Goal: Information Seeking & Learning: Learn about a topic

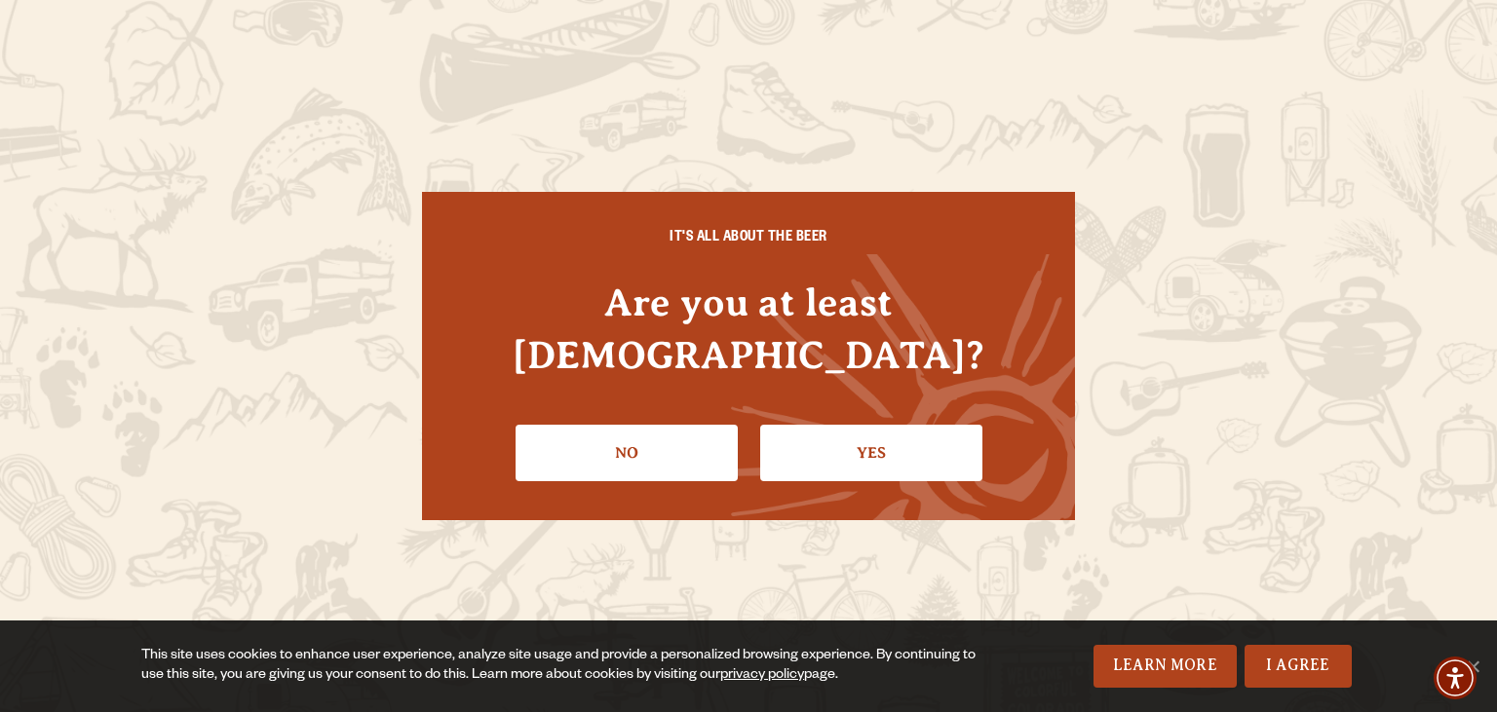
click at [837, 427] on link "Yes" at bounding box center [871, 453] width 222 height 57
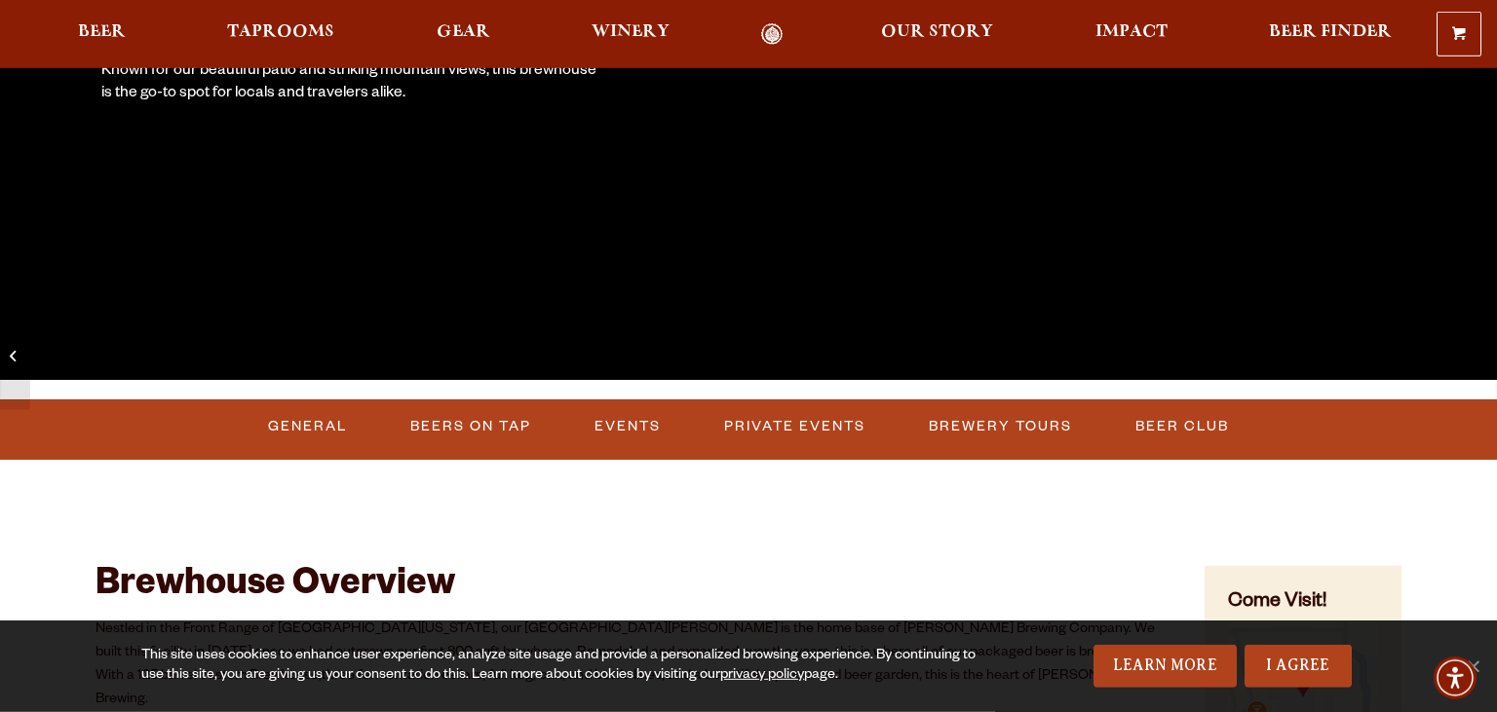
scroll to position [458, 0]
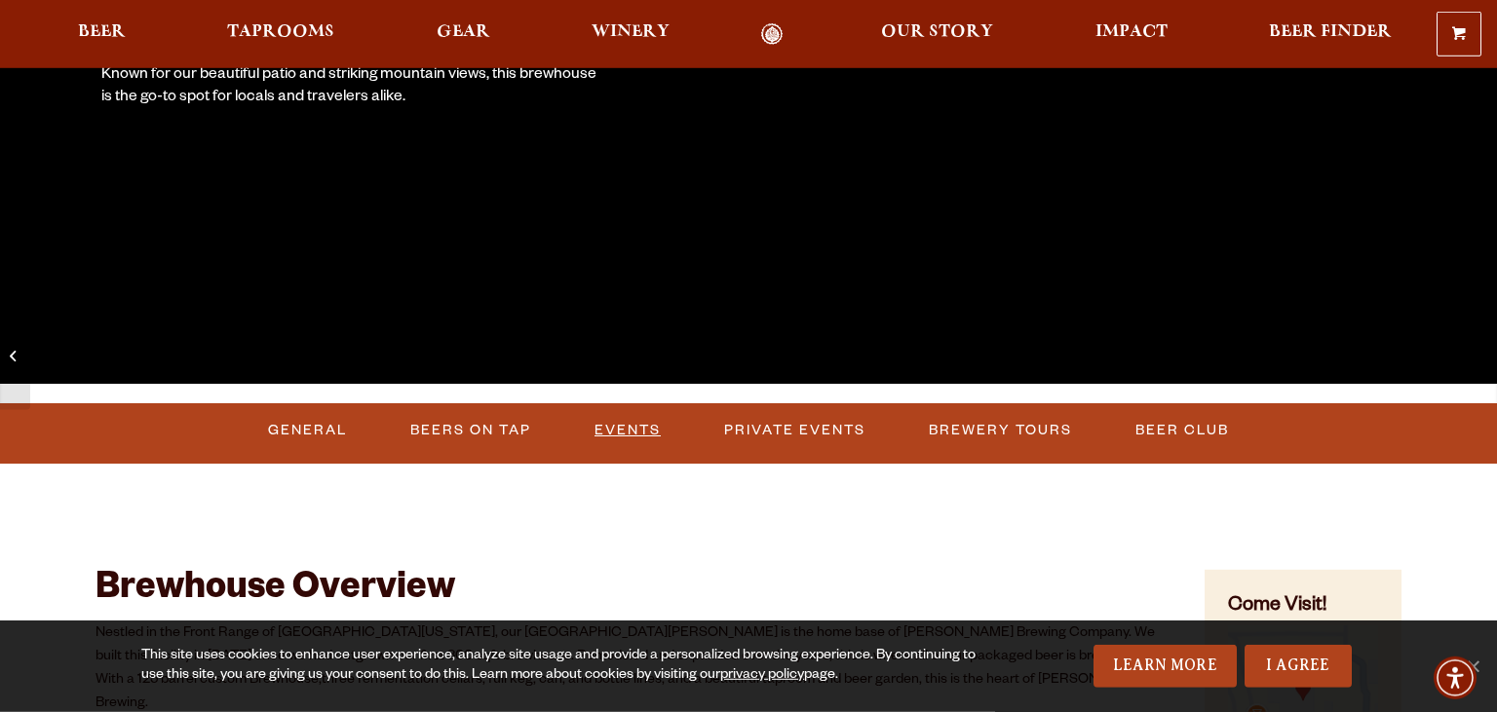
click at [643, 432] on link "Events" at bounding box center [628, 430] width 82 height 45
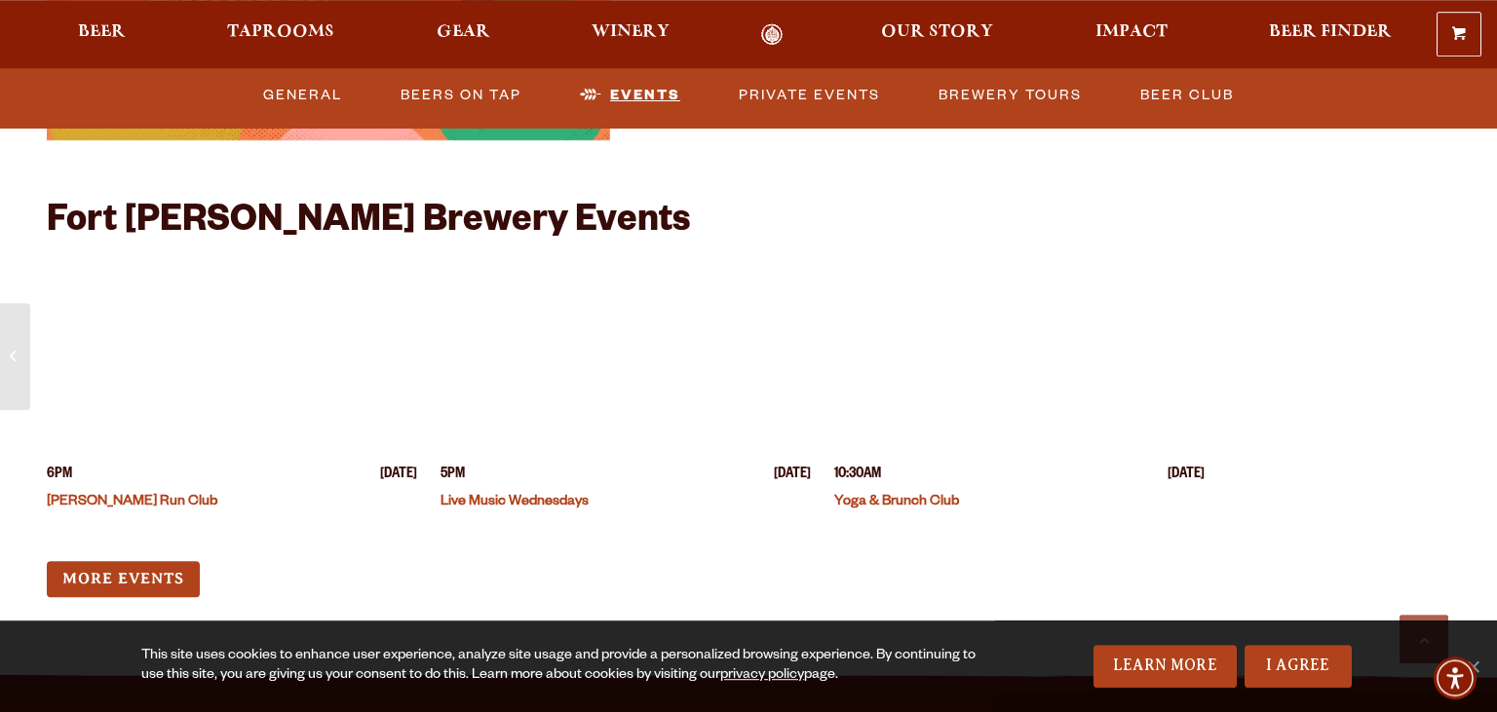
scroll to position [4748, 0]
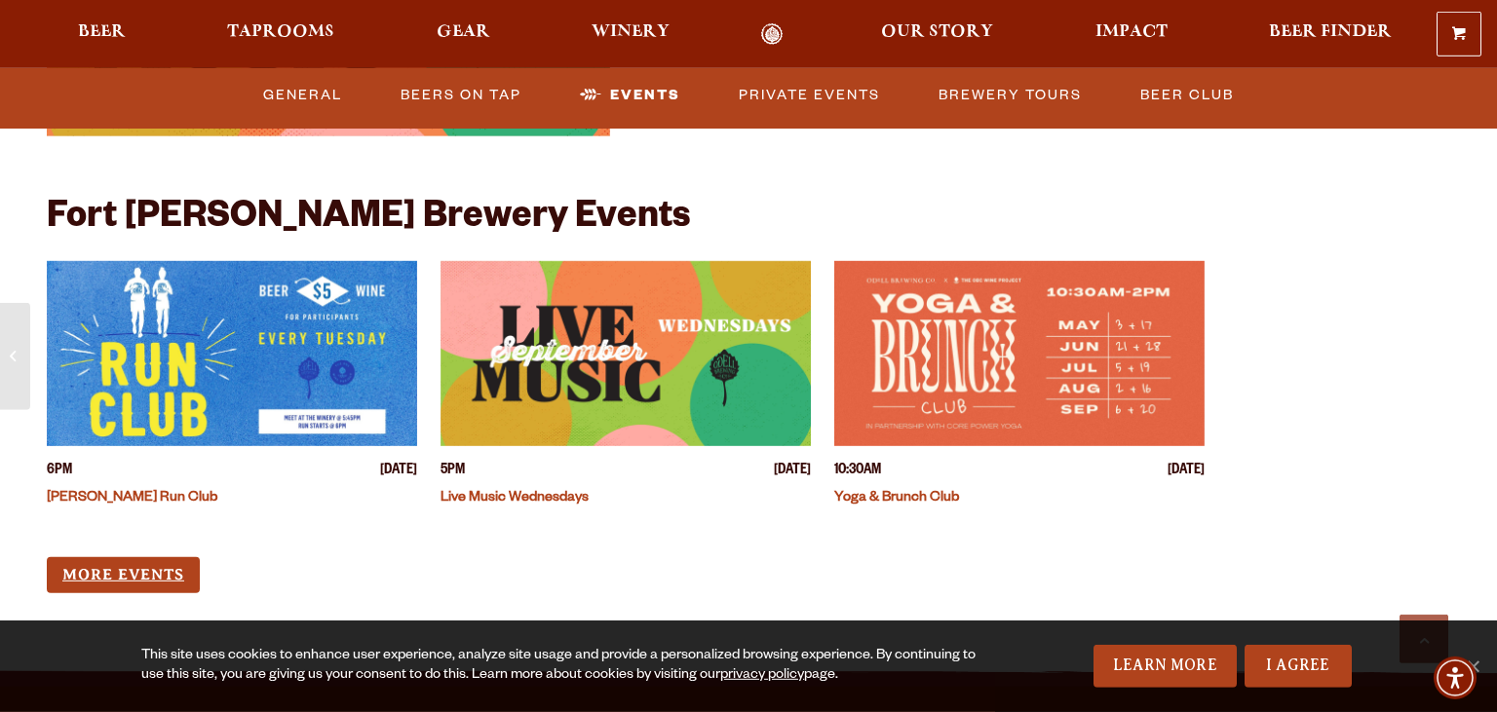
click at [105, 557] on link "More Events" at bounding box center [123, 575] width 153 height 36
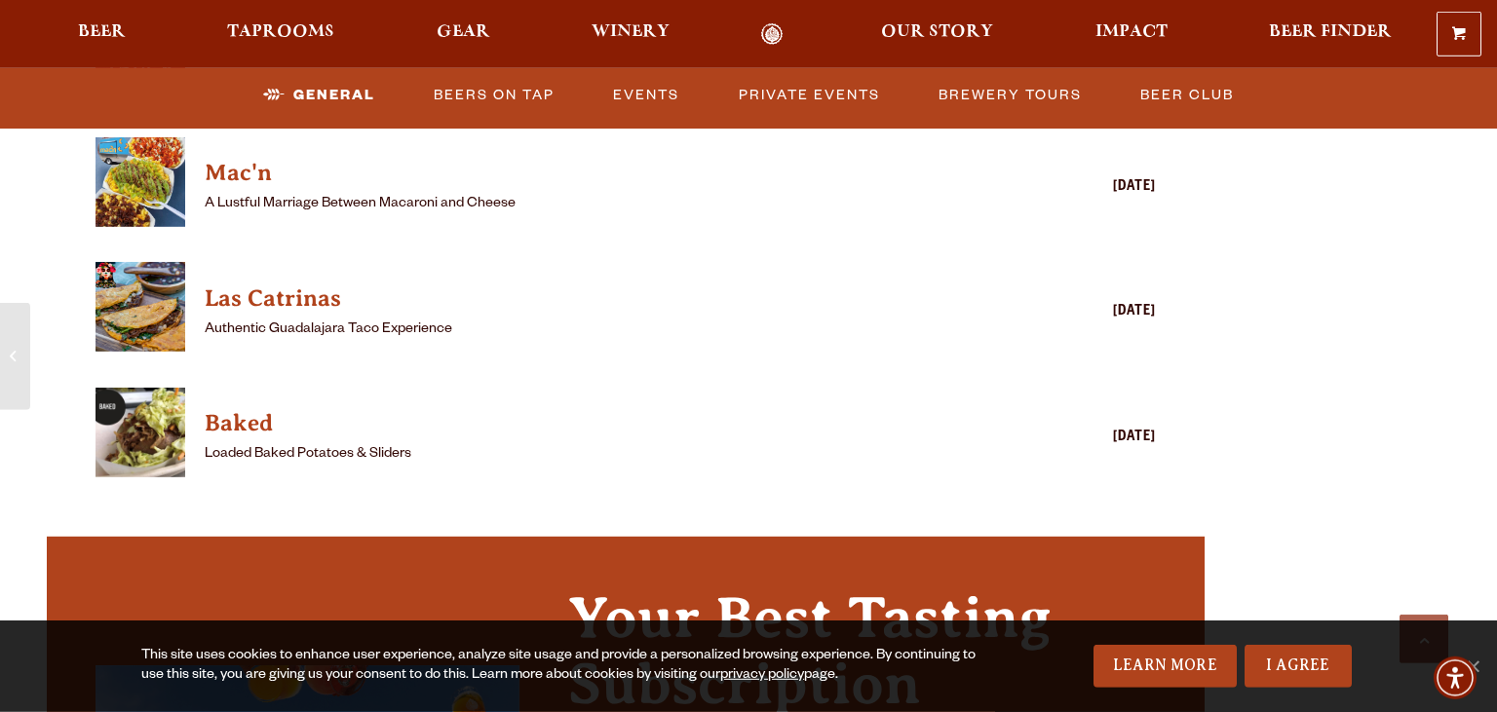
scroll to position [2701, 0]
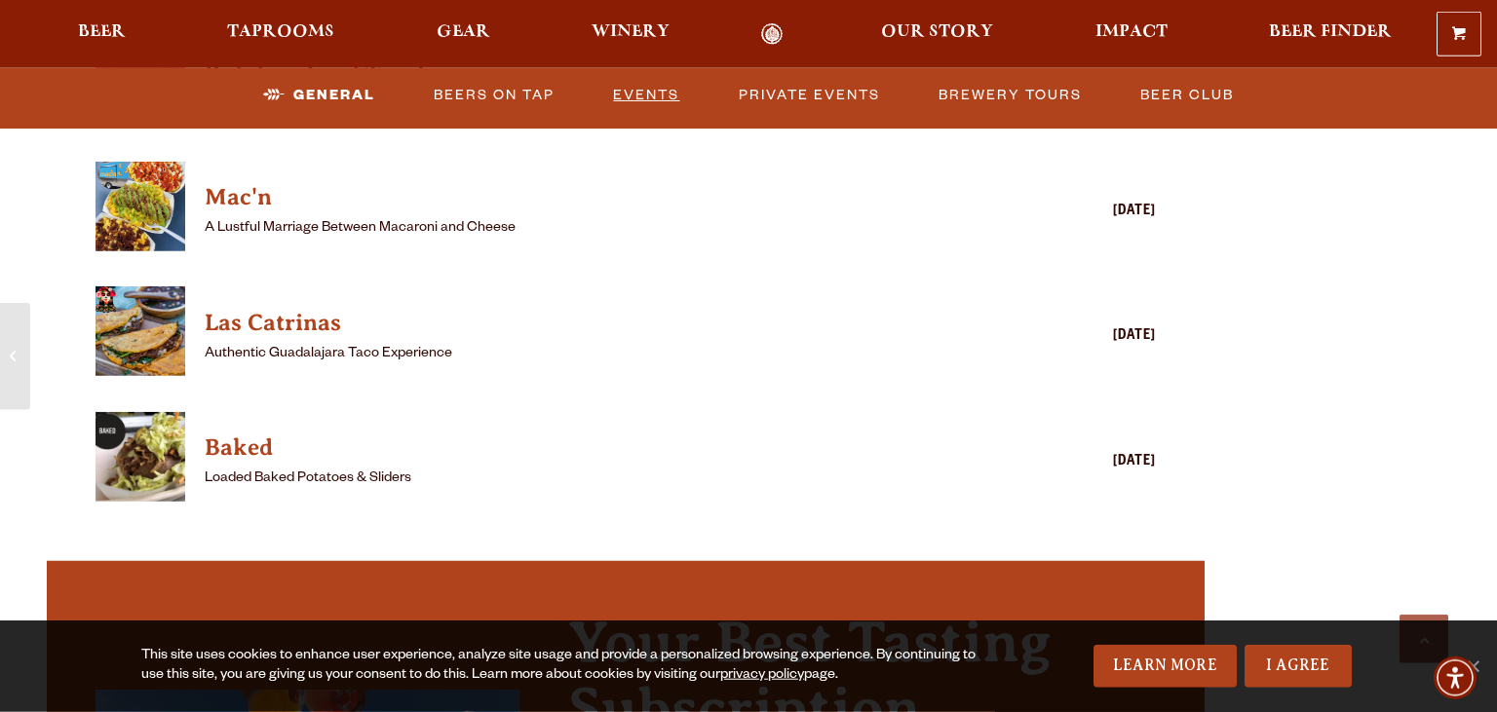
click at [651, 95] on link "Events" at bounding box center [646, 95] width 82 height 45
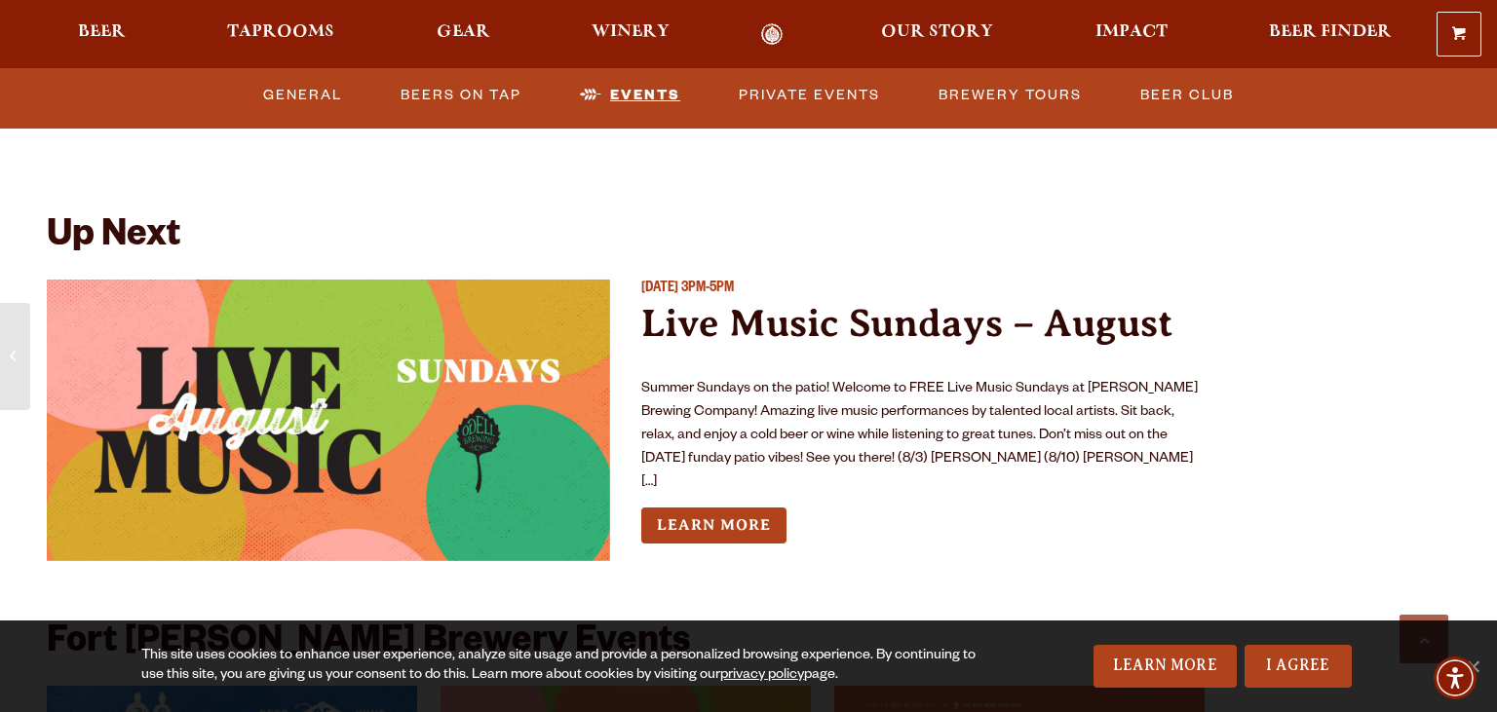
scroll to position [4342, 0]
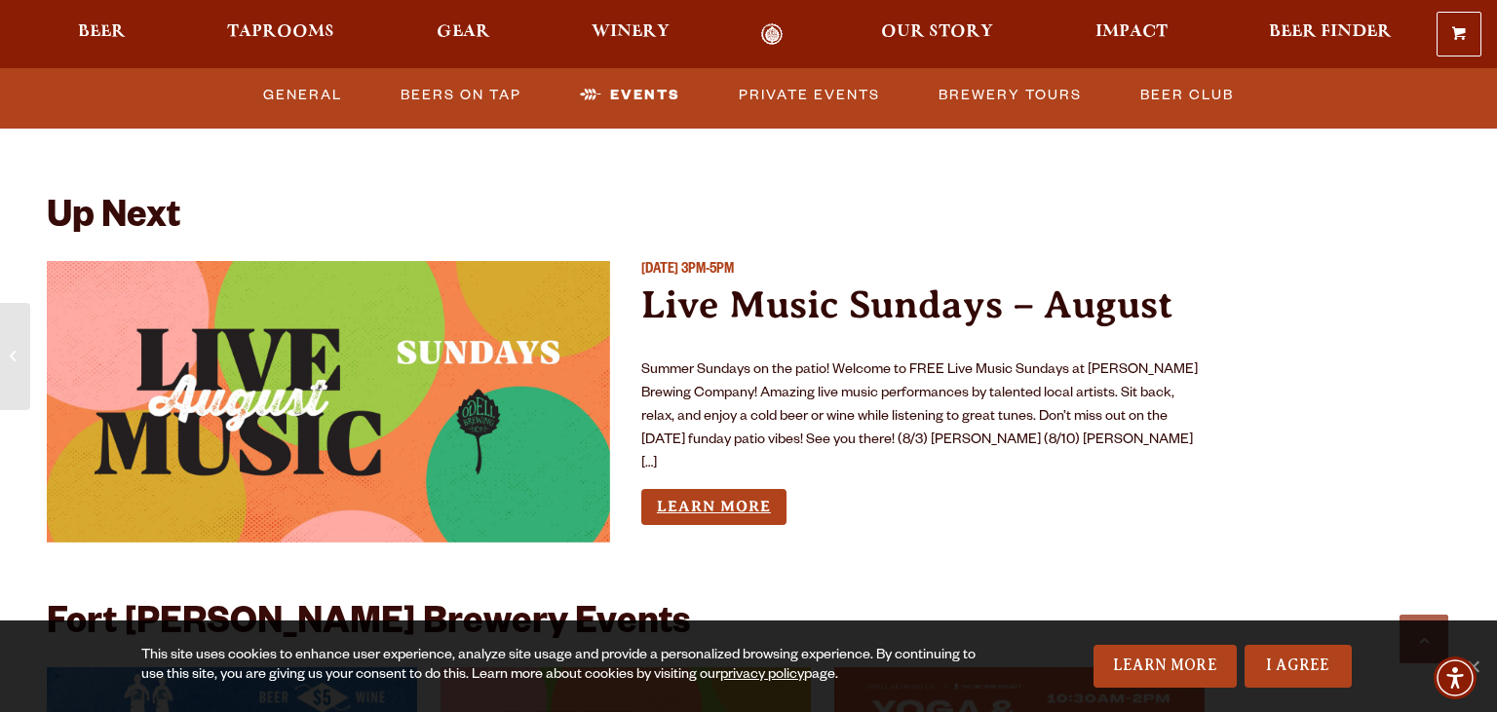
click at [698, 489] on link "Learn More" at bounding box center [713, 507] width 145 height 36
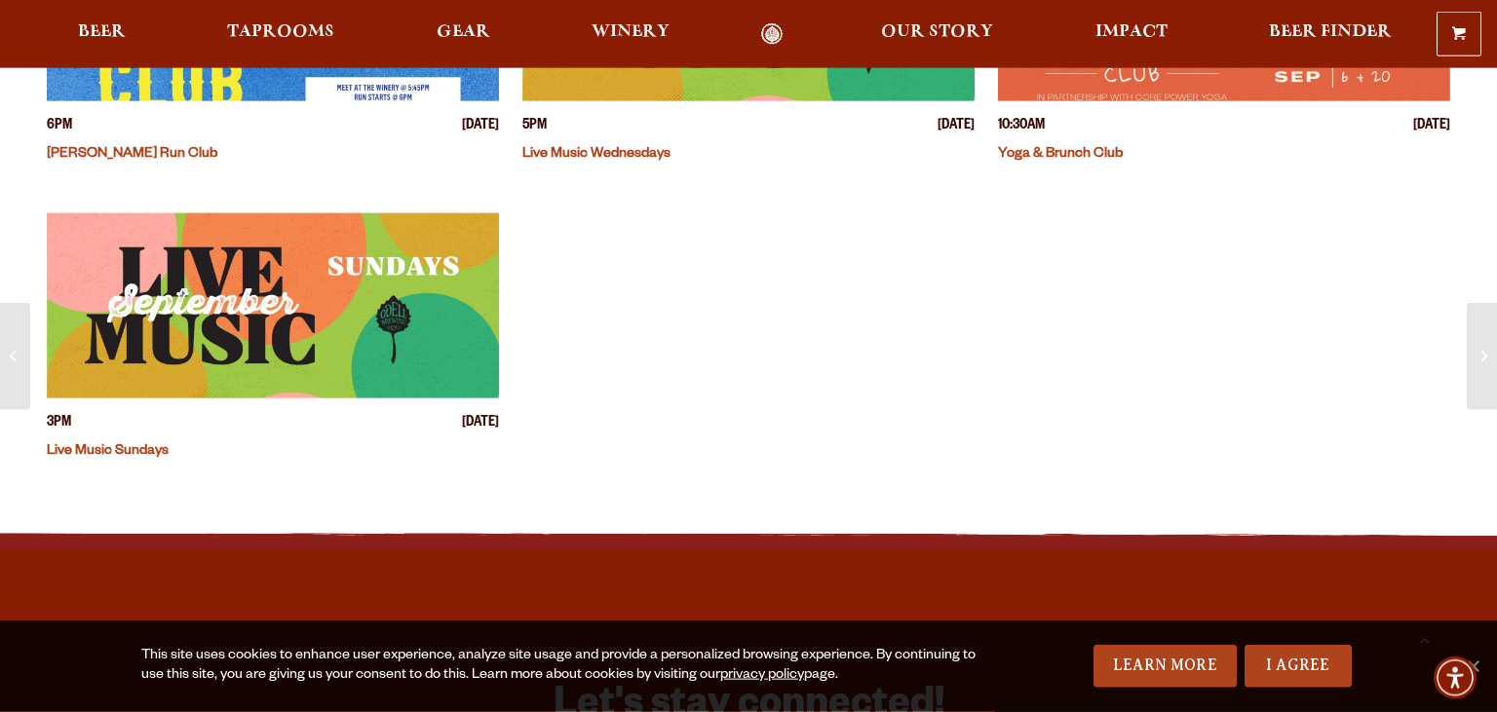
scroll to position [726, 0]
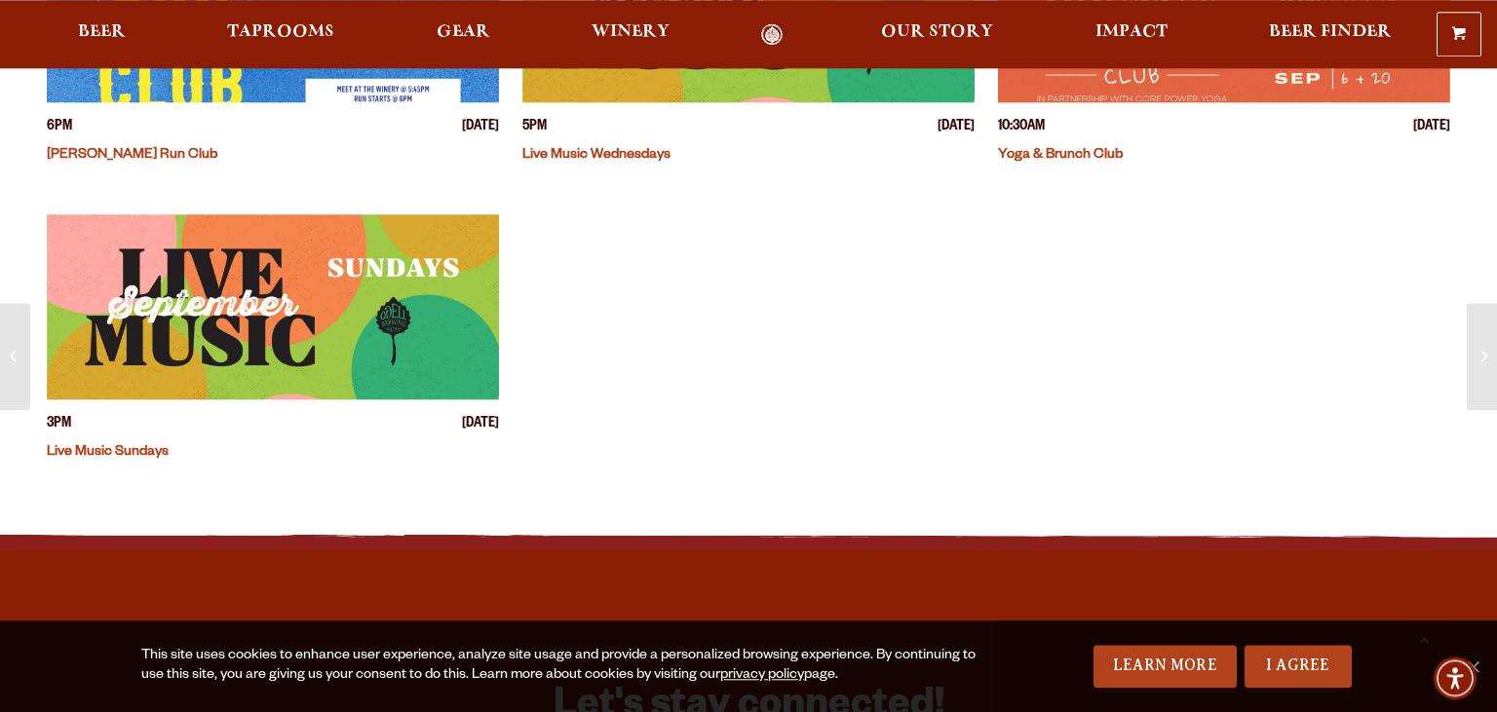
click at [293, 351] on img "View event details" at bounding box center [273, 306] width 452 height 185
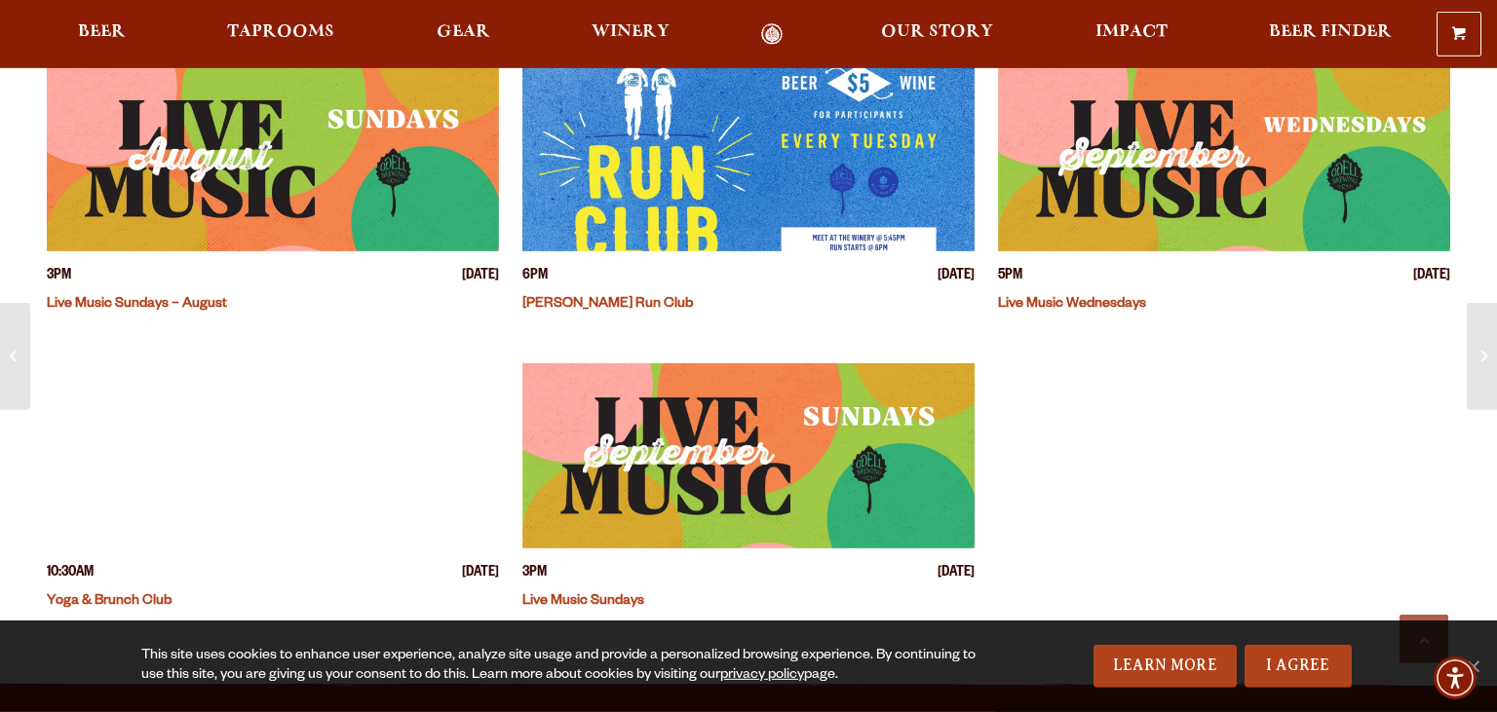
scroll to position [505, 0]
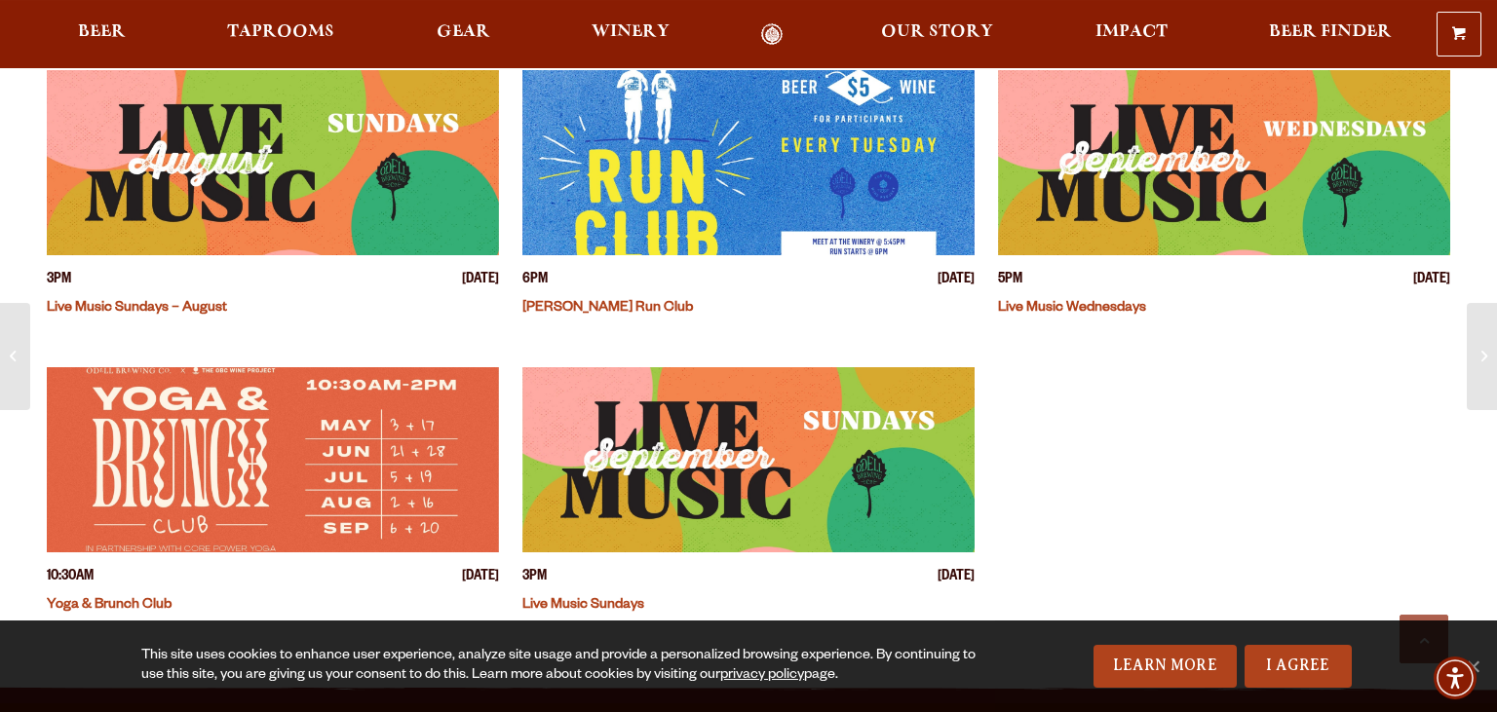
click at [190, 302] on link "Live Music Sundays – August" at bounding box center [137, 309] width 180 height 16
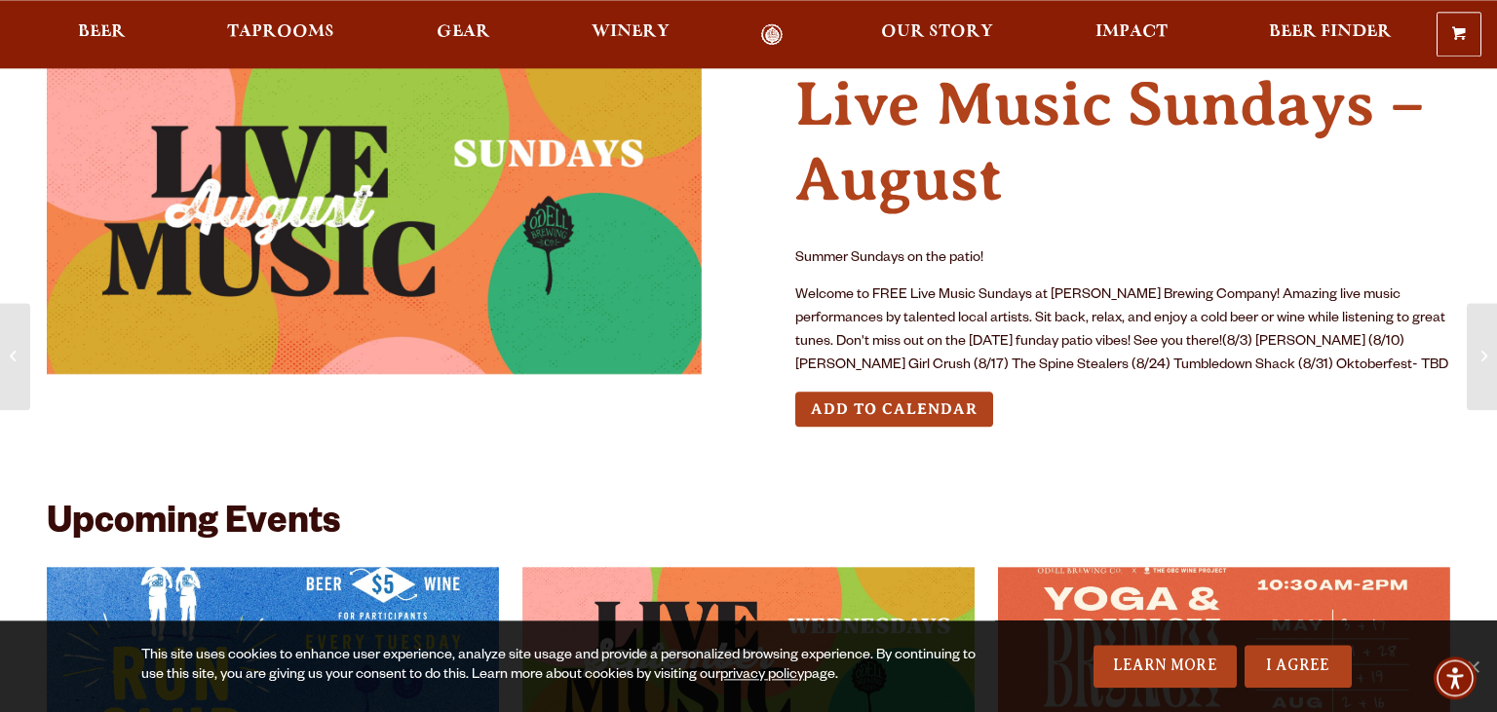
scroll to position [78, 0]
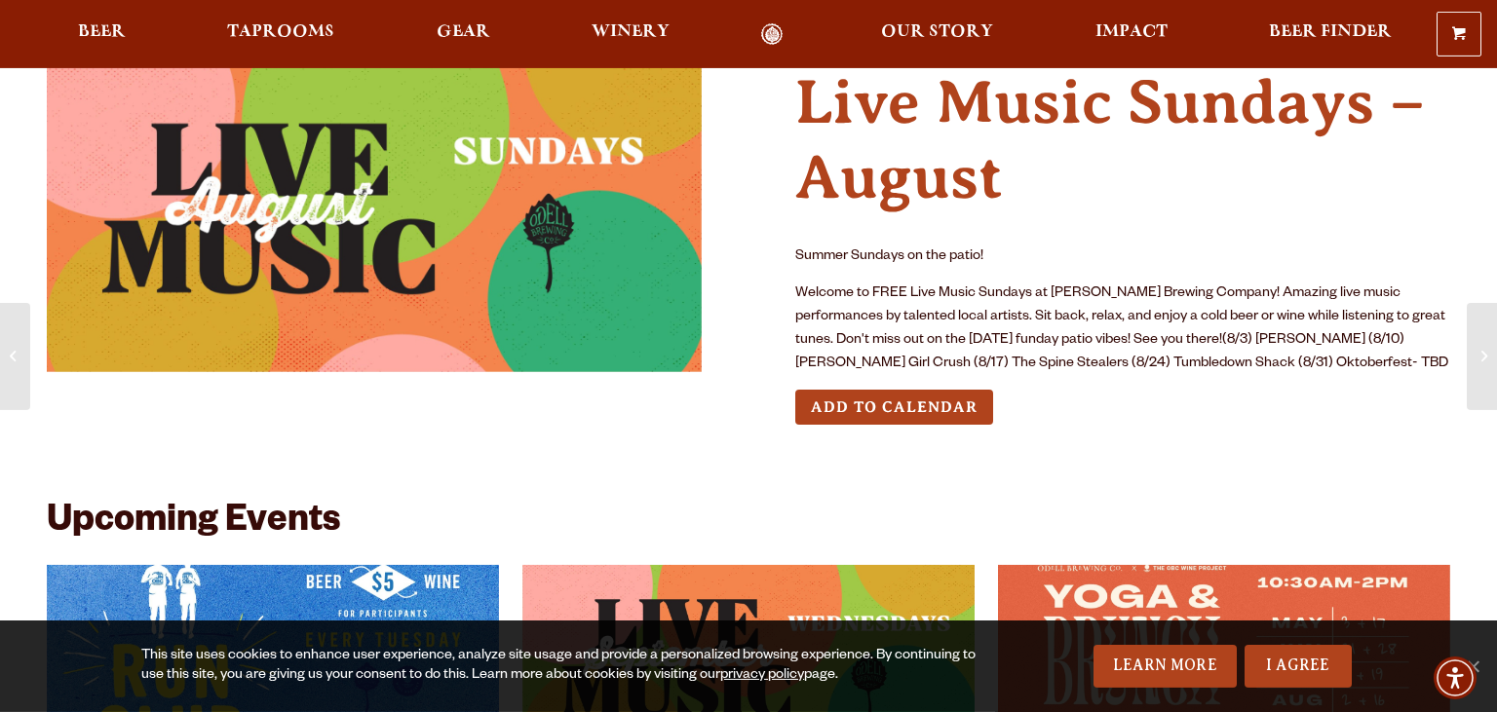
click at [674, 420] on div at bounding box center [374, 243] width 655 height 396
